Goal: Task Accomplishment & Management: Use online tool/utility

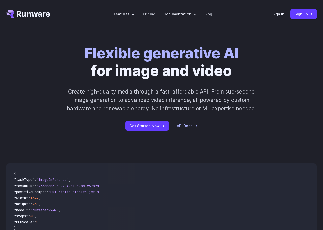
scroll to position [51, 0]
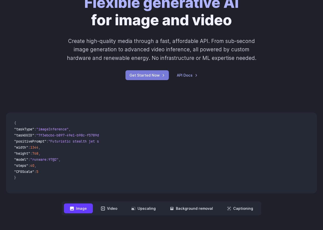
click at [137, 78] on link "Get Started Now" at bounding box center [147, 75] width 43 height 10
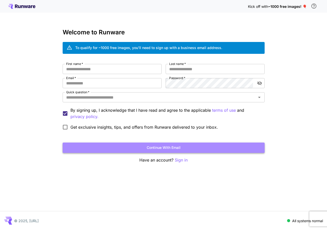
click at [176, 150] on button "Continue with email" at bounding box center [164, 148] width 202 height 10
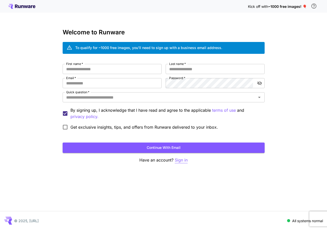
click at [179, 159] on p "Sign in" at bounding box center [181, 160] width 13 height 6
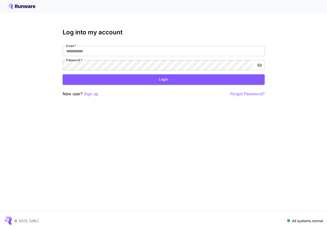
click at [31, 3] on div at bounding box center [163, 6] width 327 height 13
click at [31, 6] on icon at bounding box center [21, 6] width 27 height 5
click at [85, 95] on p "Sign up" at bounding box center [91, 94] width 14 height 6
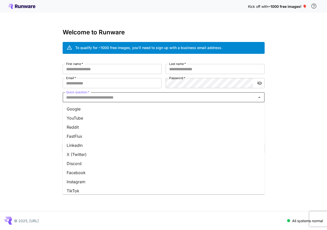
click at [88, 97] on input "Quick question   *" at bounding box center [159, 97] width 191 height 7
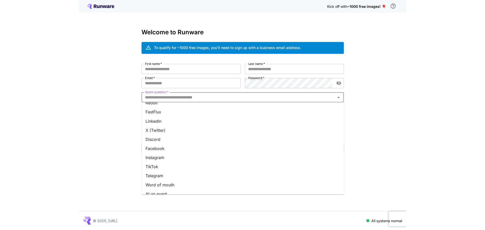
scroll to position [49, 0]
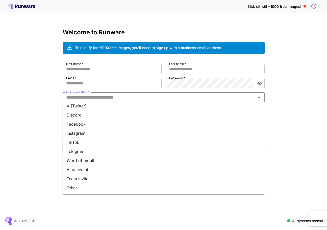
click at [82, 189] on li "Other" at bounding box center [164, 187] width 202 height 9
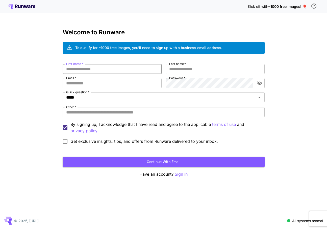
click at [92, 73] on input "First name   *" at bounding box center [112, 69] width 99 height 10
click at [100, 110] on input "Other   *" at bounding box center [164, 112] width 202 height 10
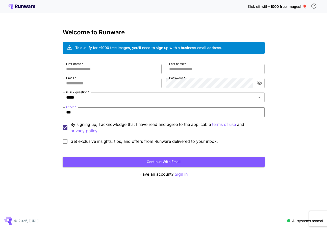
type input "***"
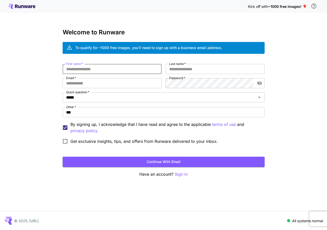
click at [92, 69] on input "First name   *" at bounding box center [112, 69] width 99 height 10
click at [288, 7] on span "~1000 free images! 🎈" at bounding box center [287, 6] width 39 height 4
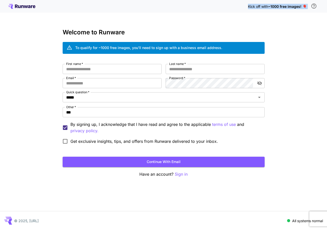
click at [288, 7] on span "~1000 free images! 🎈" at bounding box center [287, 6] width 39 height 4
click at [285, 11] on div at bounding box center [285, 11] width 0 height 0
click at [94, 75] on div "First name   * First name   * Last name   * Last name   * Email   * Email   * P…" at bounding box center [164, 105] width 202 height 83
click at [94, 71] on input "First name   *" at bounding box center [112, 69] width 99 height 10
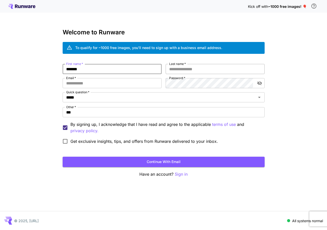
type input "*******"
click at [179, 73] on input "Last name   *" at bounding box center [215, 69] width 99 height 10
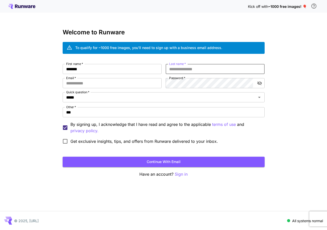
paste input "*******"
type input "*******"
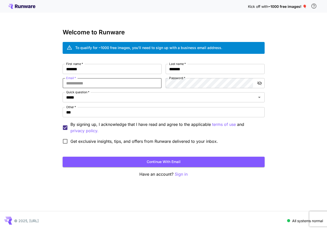
click at [123, 81] on input "Email   *" at bounding box center [112, 83] width 99 height 10
type input "**********"
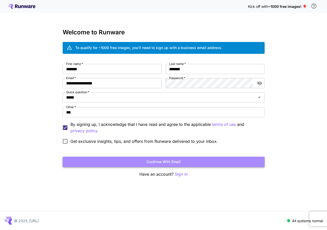
click at [165, 163] on button "Continue with email" at bounding box center [164, 162] width 202 height 10
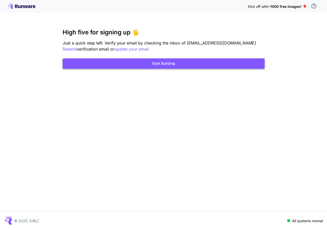
click at [167, 64] on button "Start Building" at bounding box center [164, 63] width 202 height 10
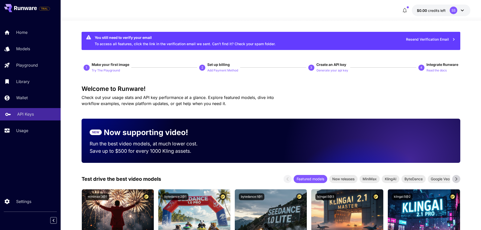
click at [33, 112] on p "API Keys" at bounding box center [25, 114] width 17 height 6
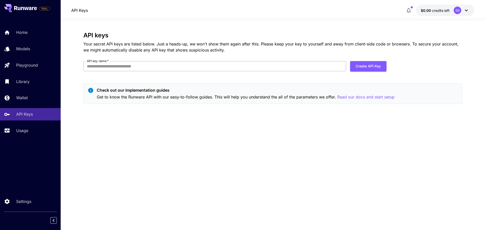
click at [273, 66] on input "API key name   *" at bounding box center [214, 66] width 263 height 10
type input "********"
click at [327, 69] on button "Create API Key" at bounding box center [368, 66] width 36 height 10
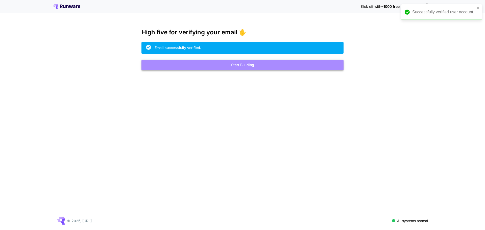
click at [276, 63] on button "Start Building" at bounding box center [243, 65] width 202 height 10
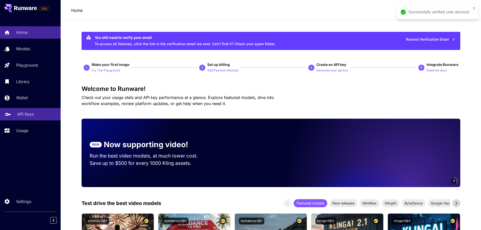
click at [22, 113] on p "API Keys" at bounding box center [25, 114] width 17 height 6
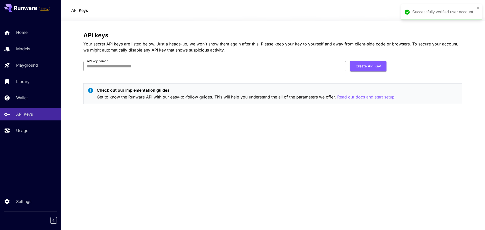
click at [147, 68] on input "API key name   *" at bounding box center [214, 66] width 263 height 10
type input "********"
click at [354, 70] on button "Create API Key" at bounding box center [368, 66] width 36 height 10
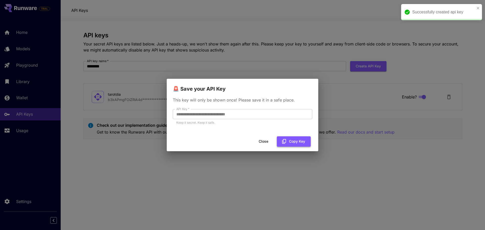
click at [286, 141] on icon "button" at bounding box center [284, 141] width 4 height 5
